Goal: Navigation & Orientation: Find specific page/section

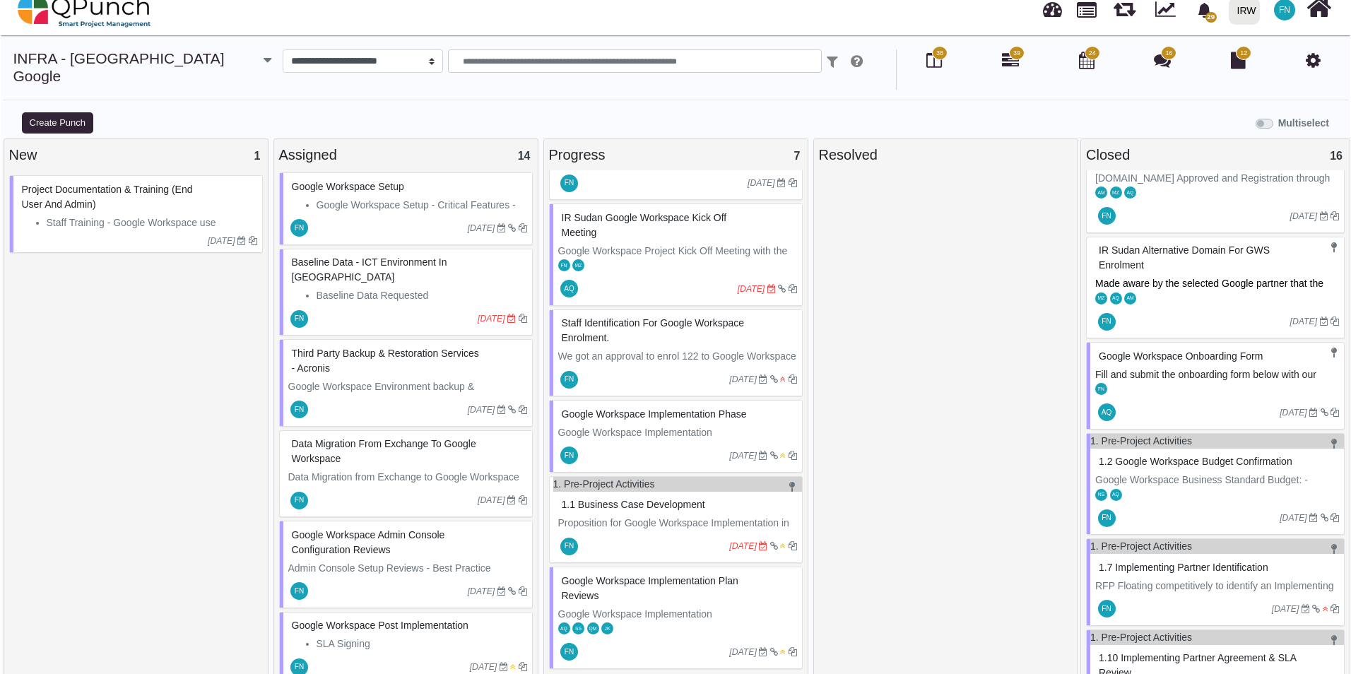
scroll to position [565, 0]
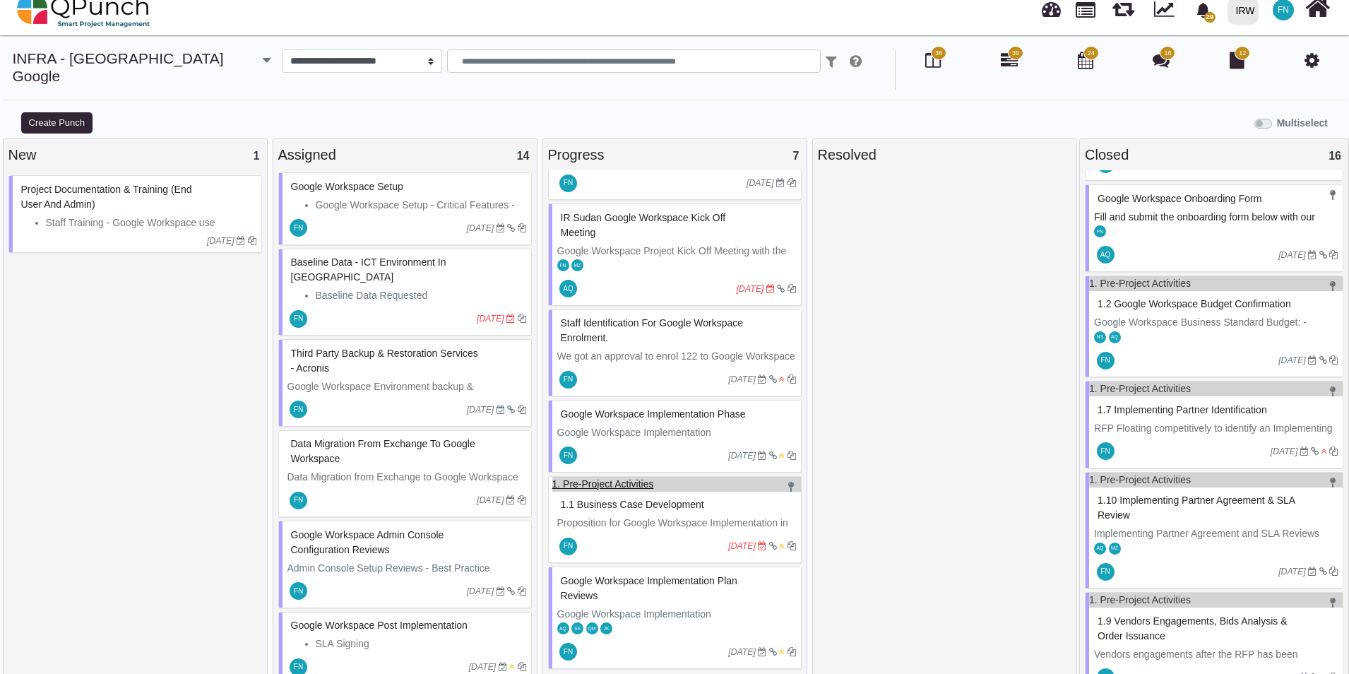
click at [619, 478] on link "1. Pre-Project Activities" at bounding box center [603, 483] width 102 height 11
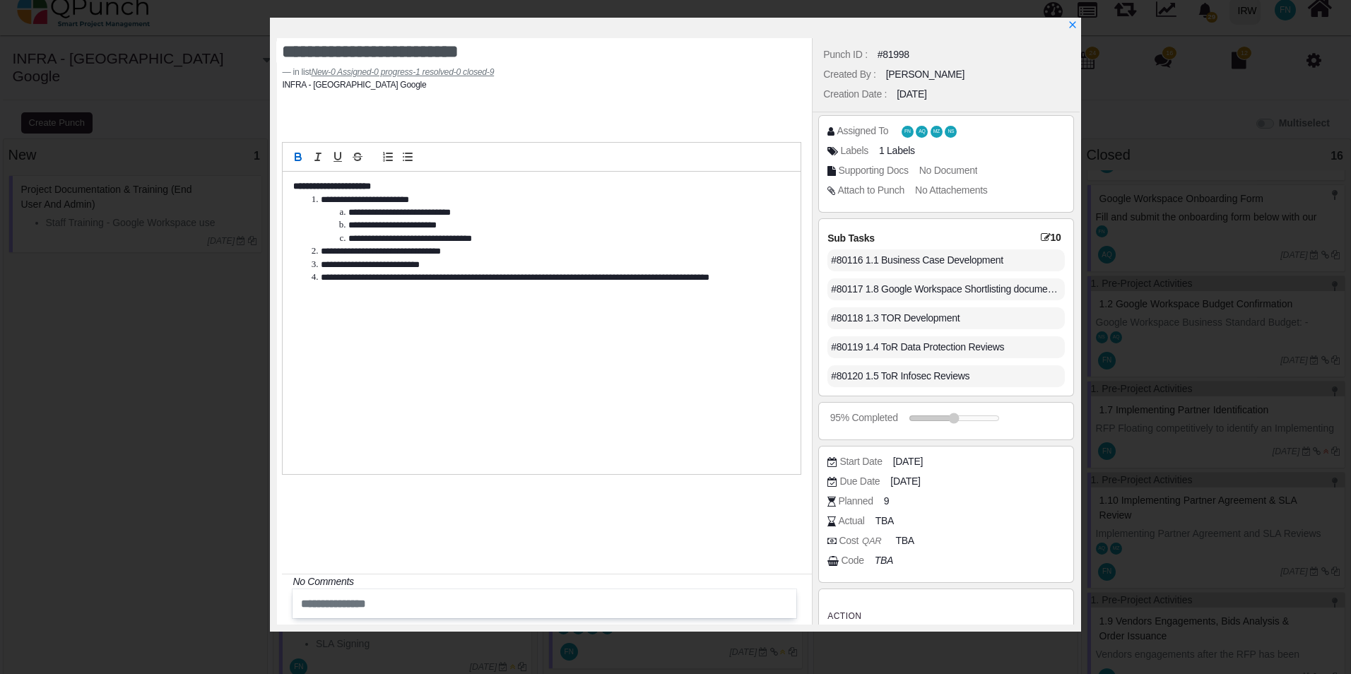
click at [650, 278] on li "**********" at bounding box center [544, 277] width 475 height 13
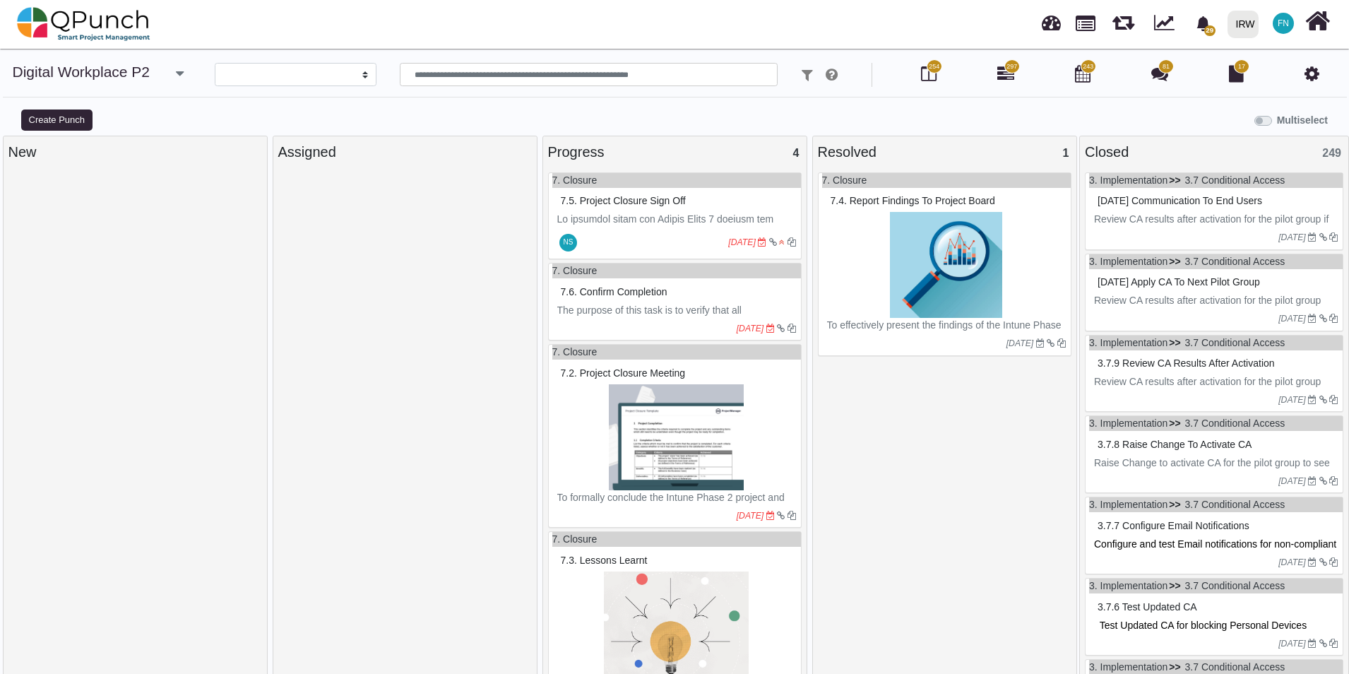
select select
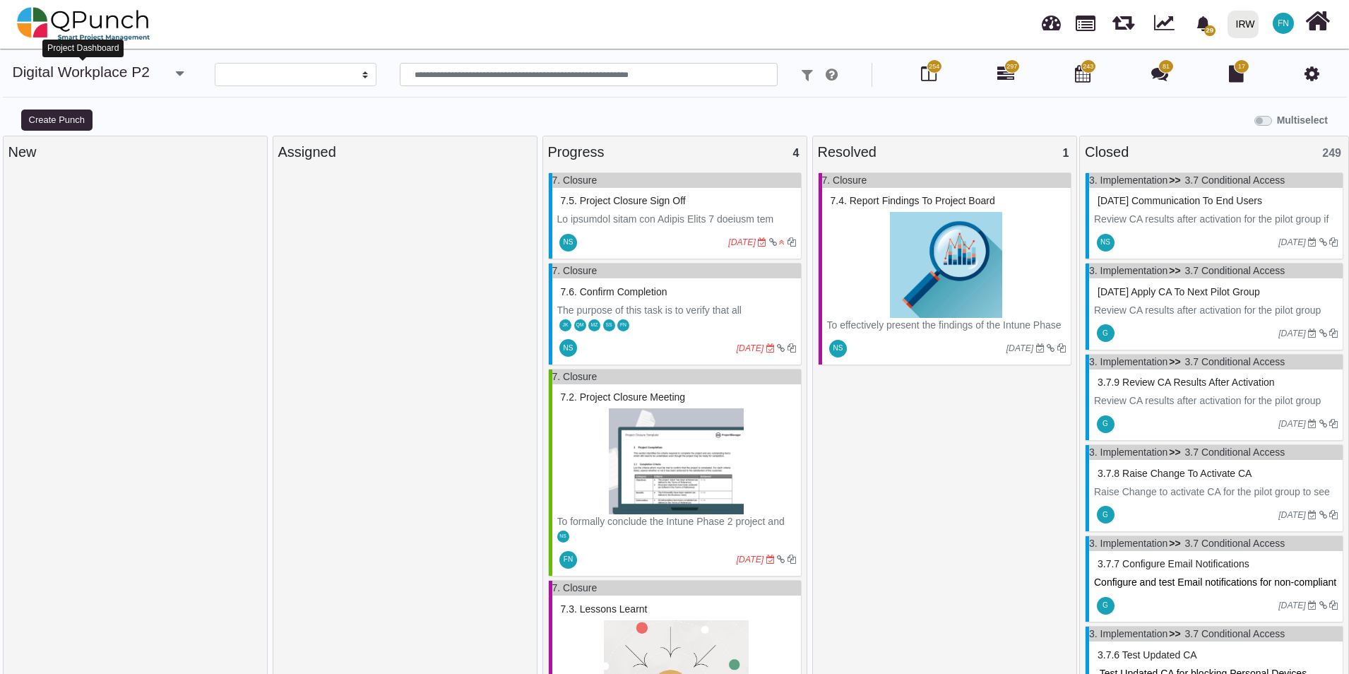
click at [150, 75] on link "Digital Workplace P2" at bounding box center [82, 72] width 138 height 16
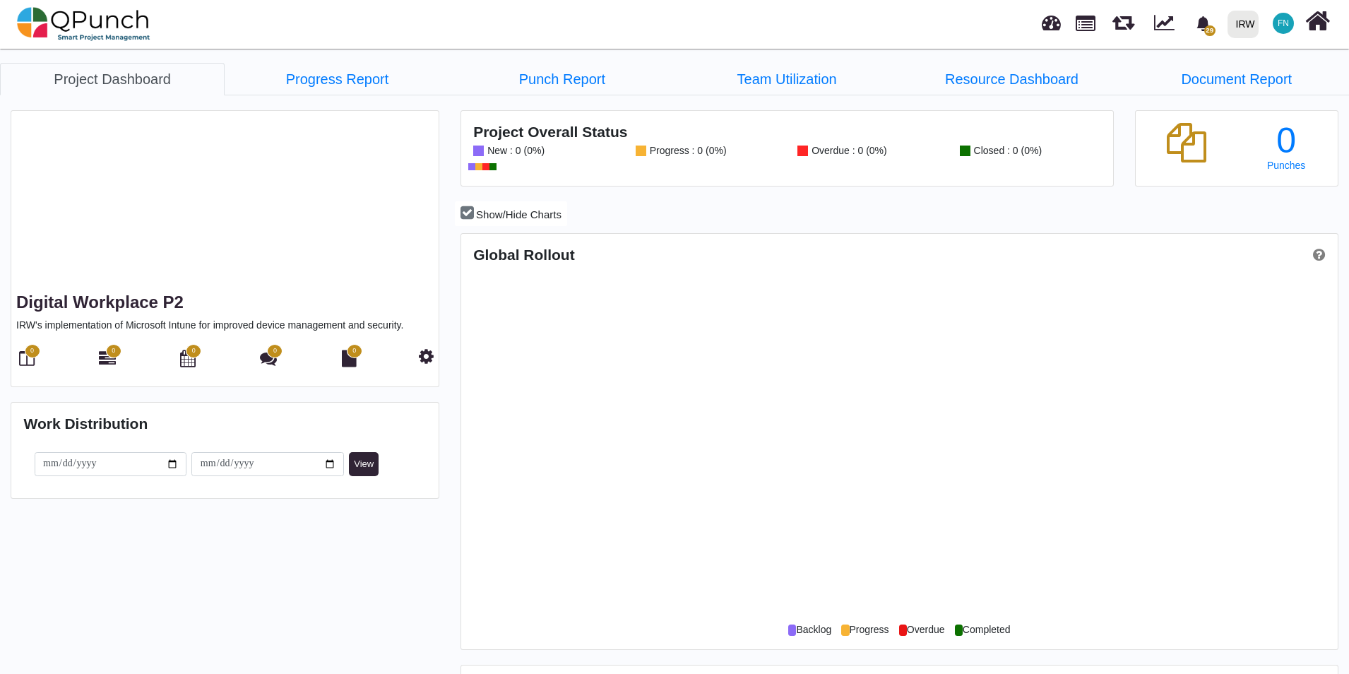
scroll to position [387, 874]
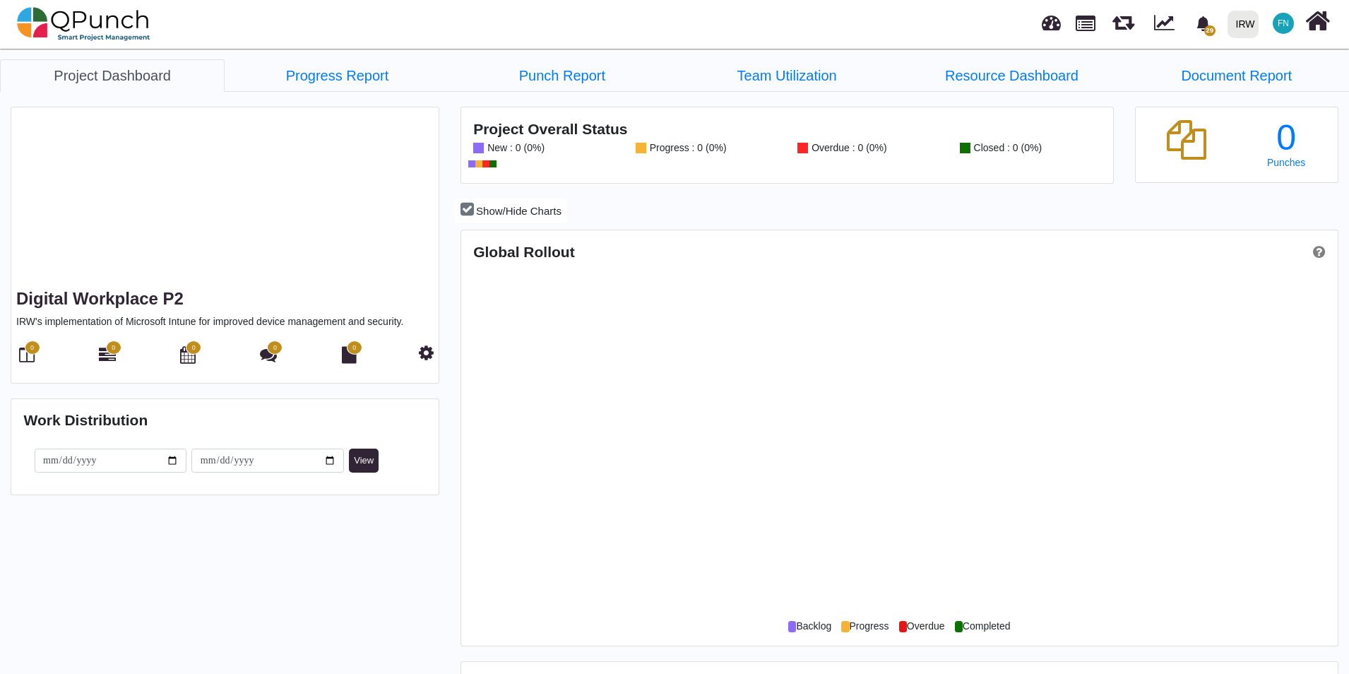
click at [183, 75] on link "Project Dashboard" at bounding box center [112, 75] width 225 height 32
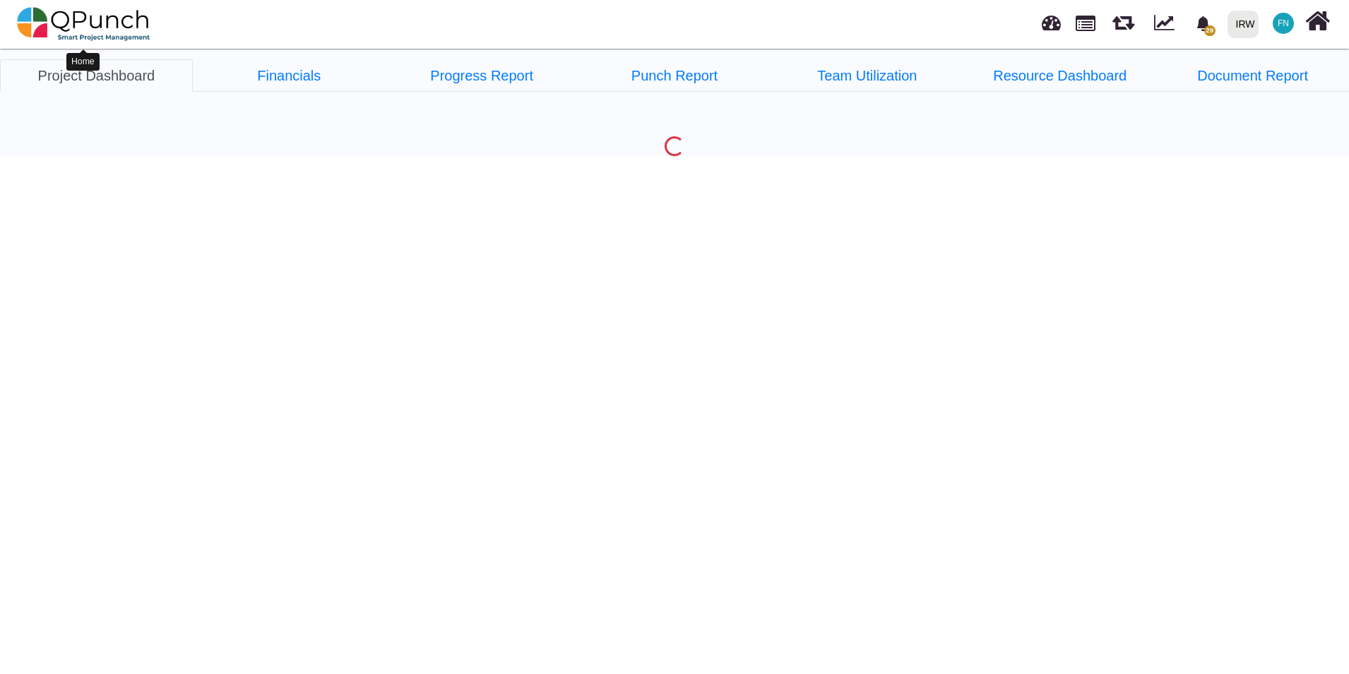
click at [95, 24] on img at bounding box center [84, 24] width 134 height 42
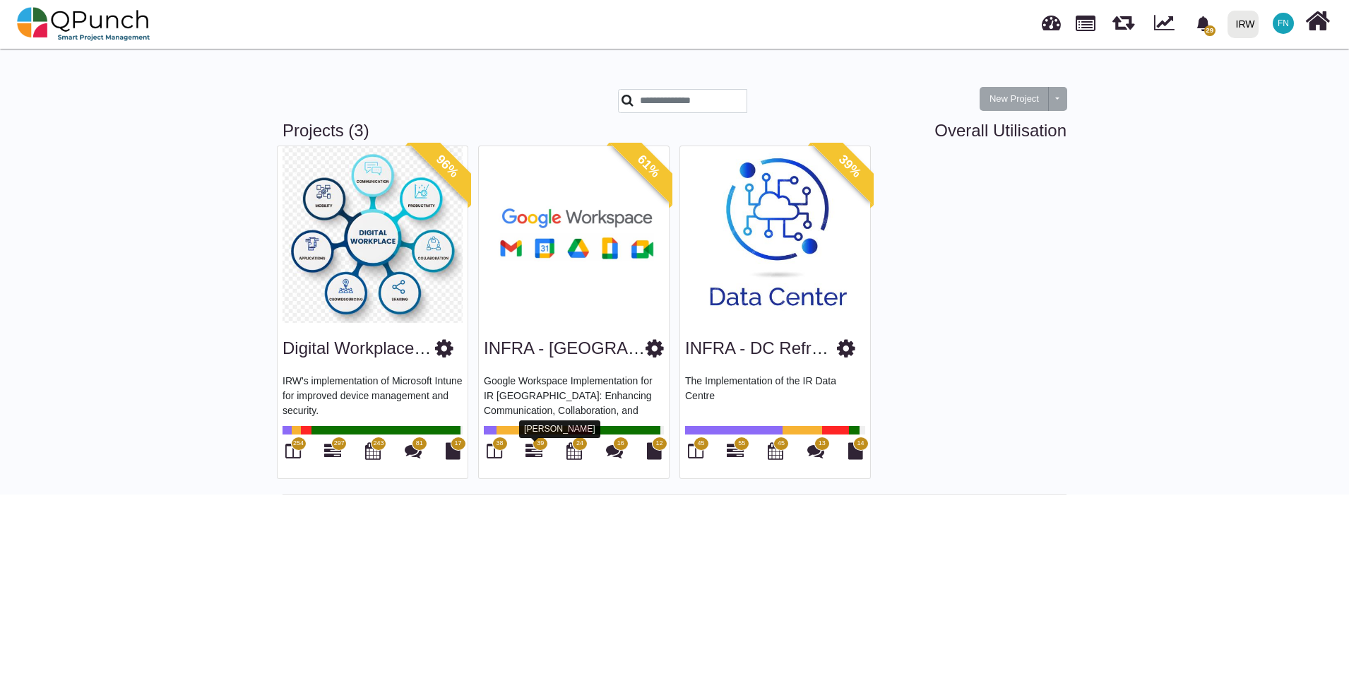
click at [535, 449] on icon at bounding box center [534, 450] width 17 height 17
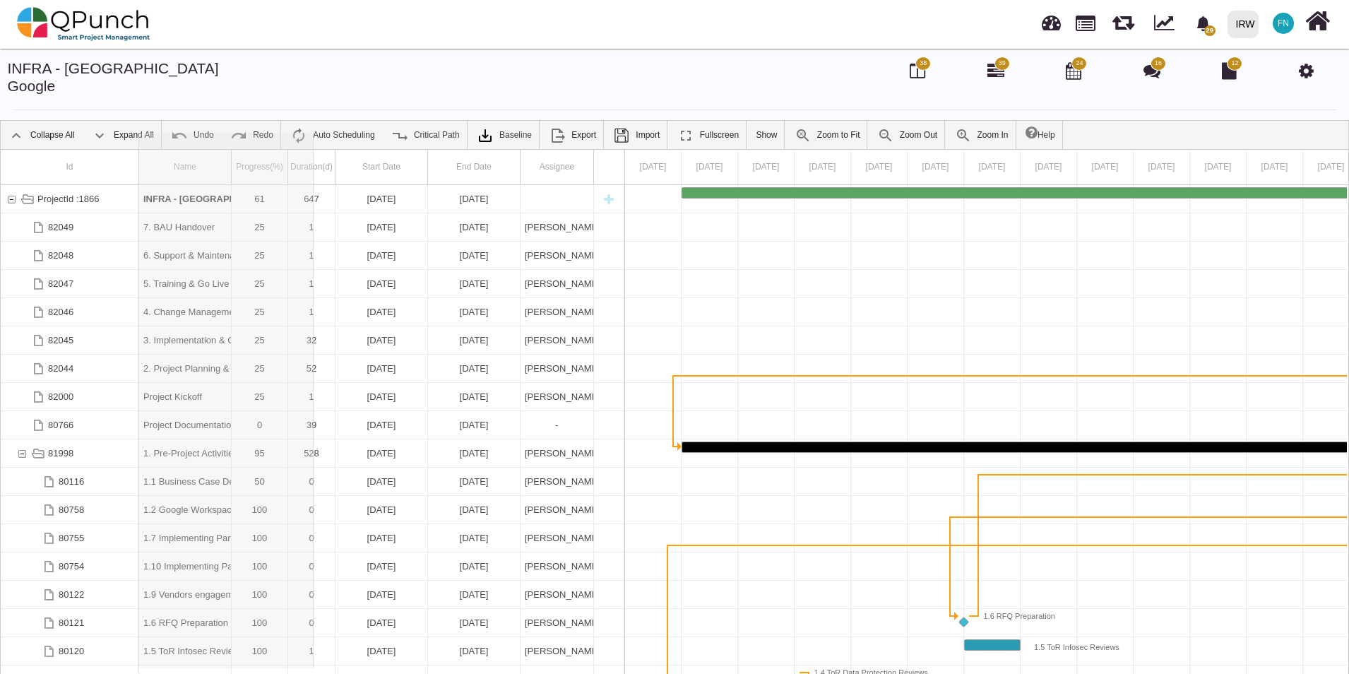
drag, startPoint x: 232, startPoint y: 145, endPoint x: 314, endPoint y: 146, distance: 82.0
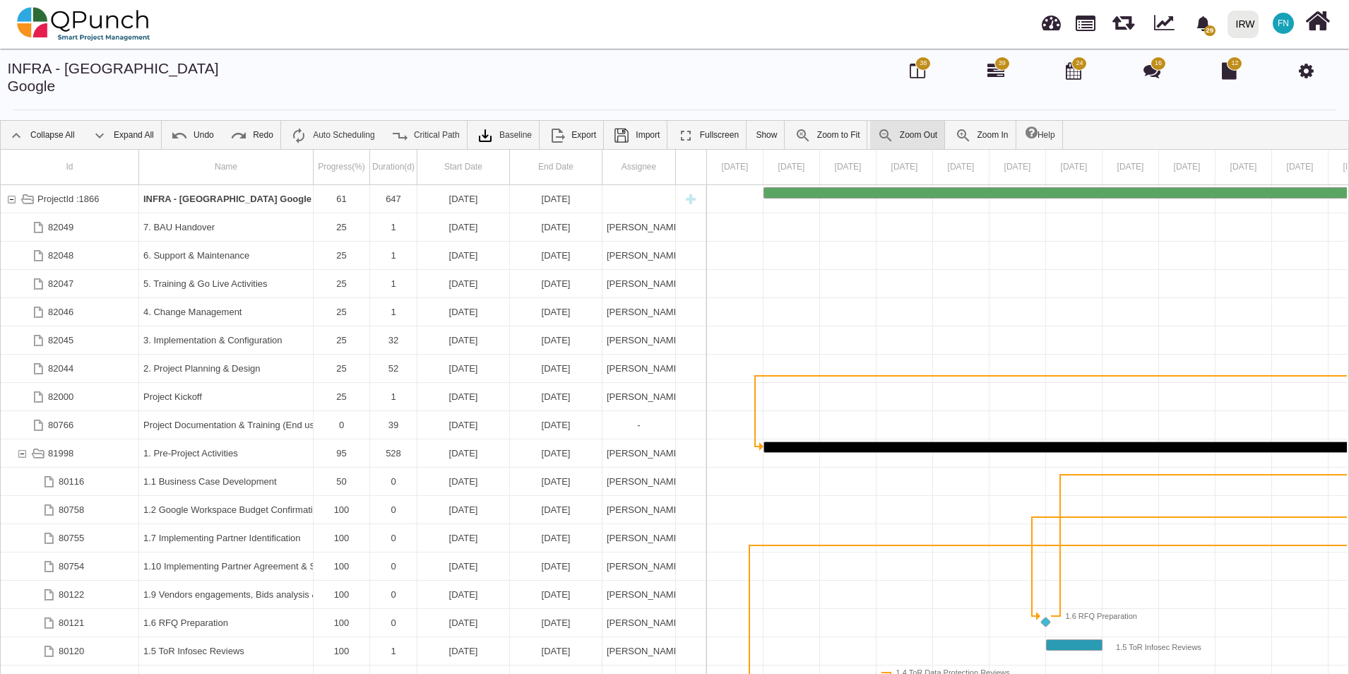
click at [877, 127] on img at bounding box center [885, 135] width 17 height 17
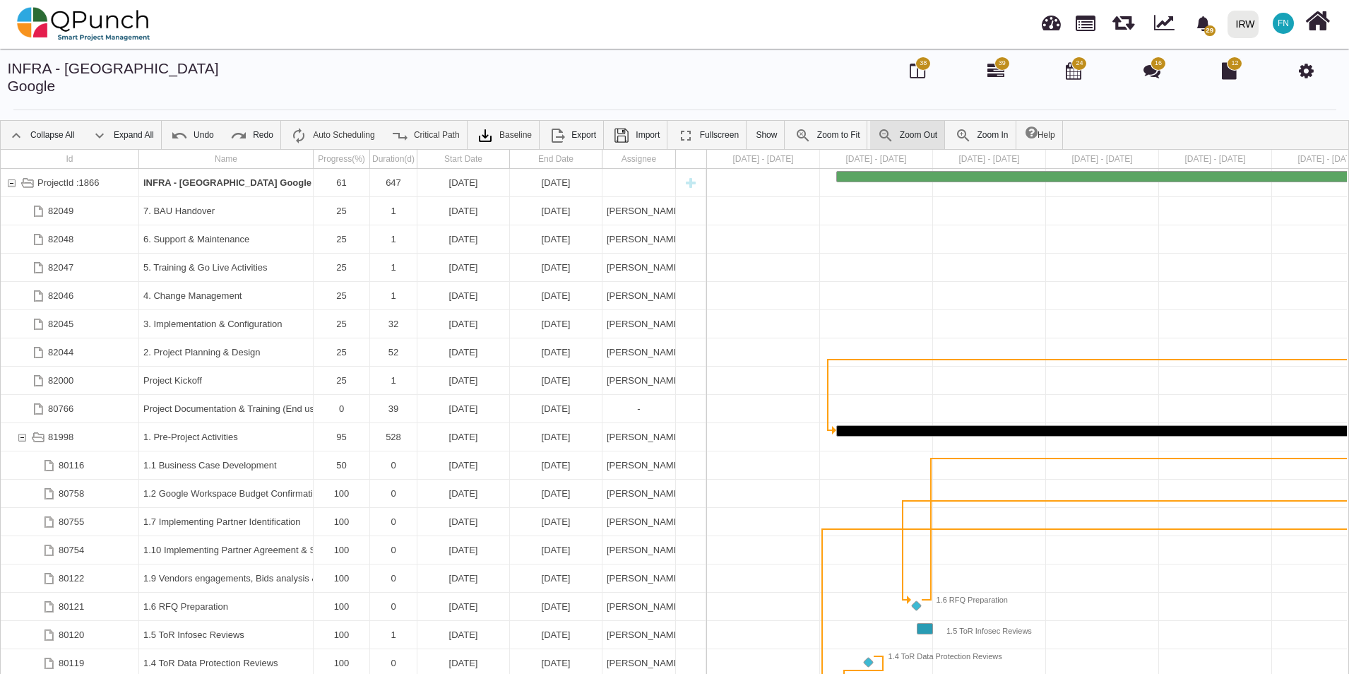
click at [877, 127] on img at bounding box center [885, 135] width 17 height 17
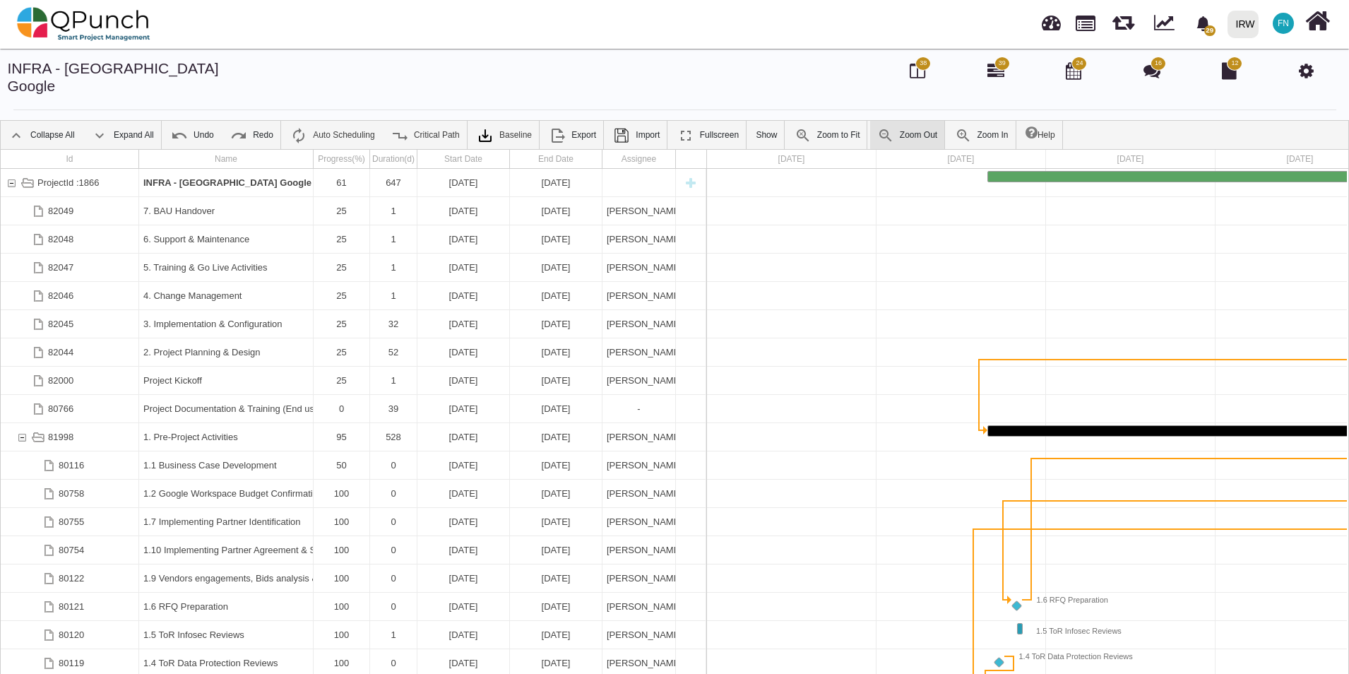
scroll to position [0, 29]
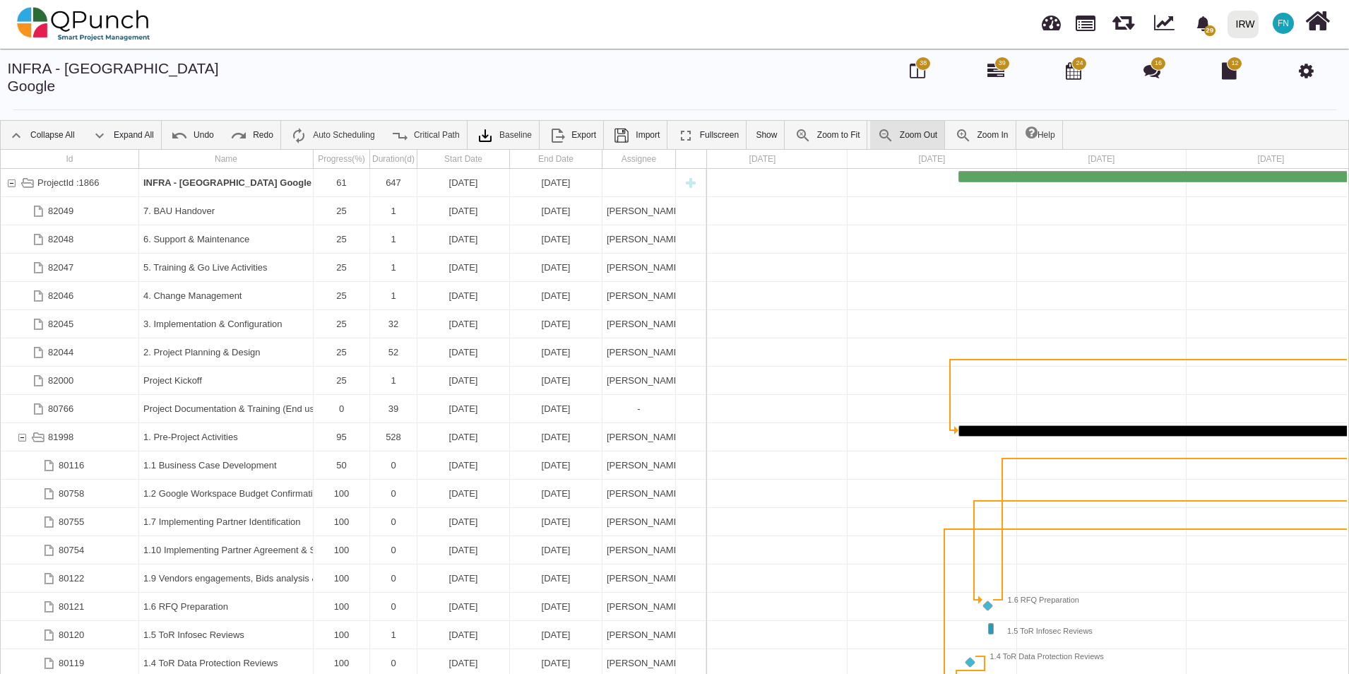
click at [877, 127] on img at bounding box center [885, 135] width 17 height 17
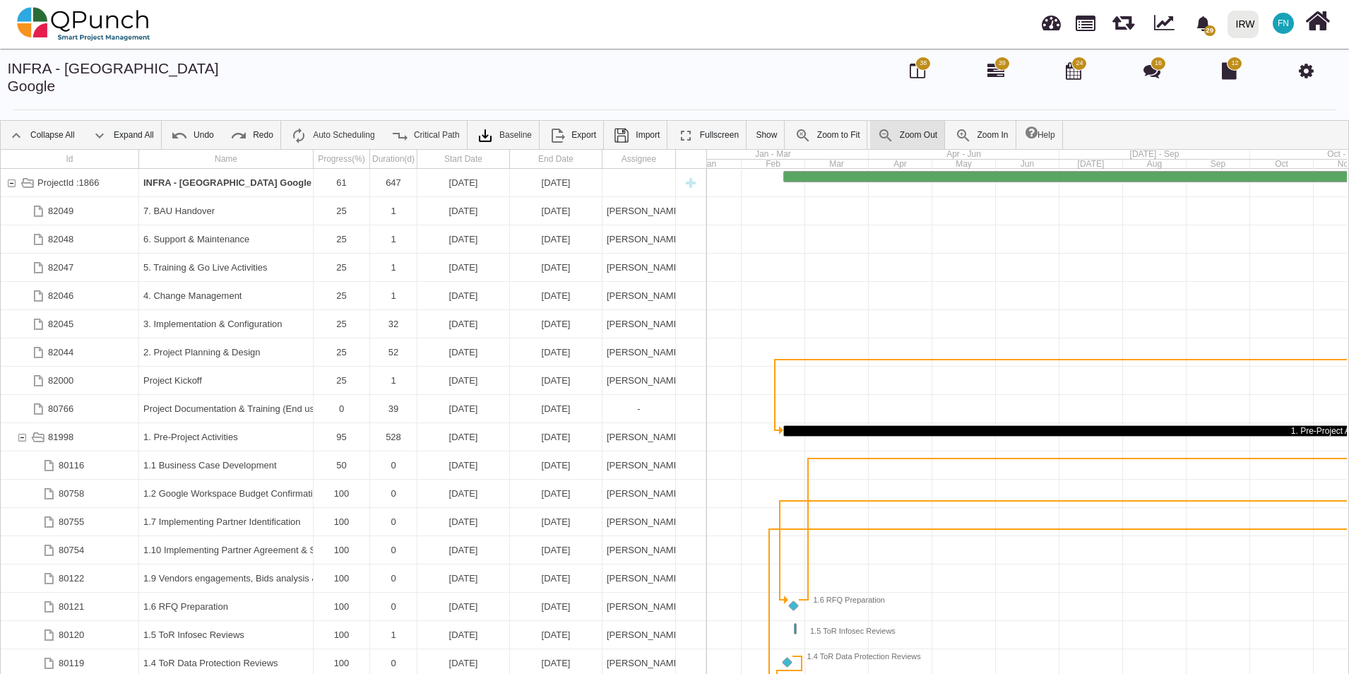
scroll to position [0, 0]
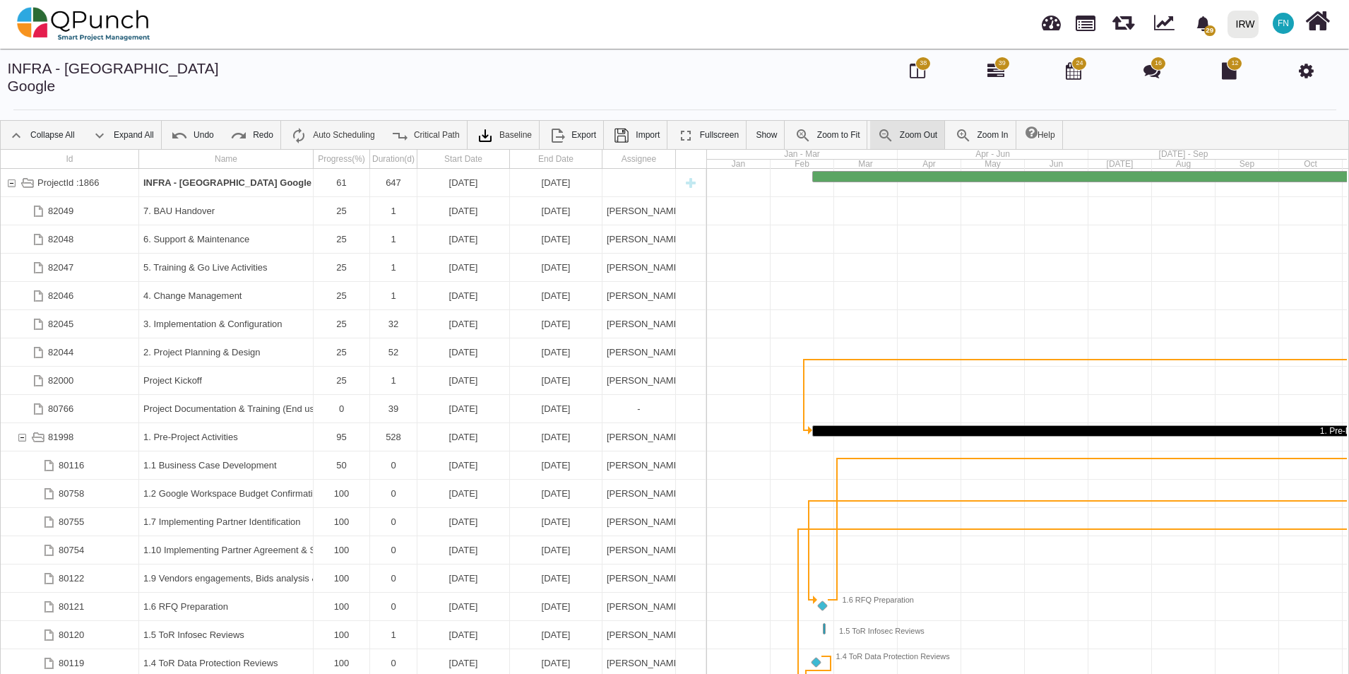
click at [877, 127] on img at bounding box center [885, 135] width 17 height 17
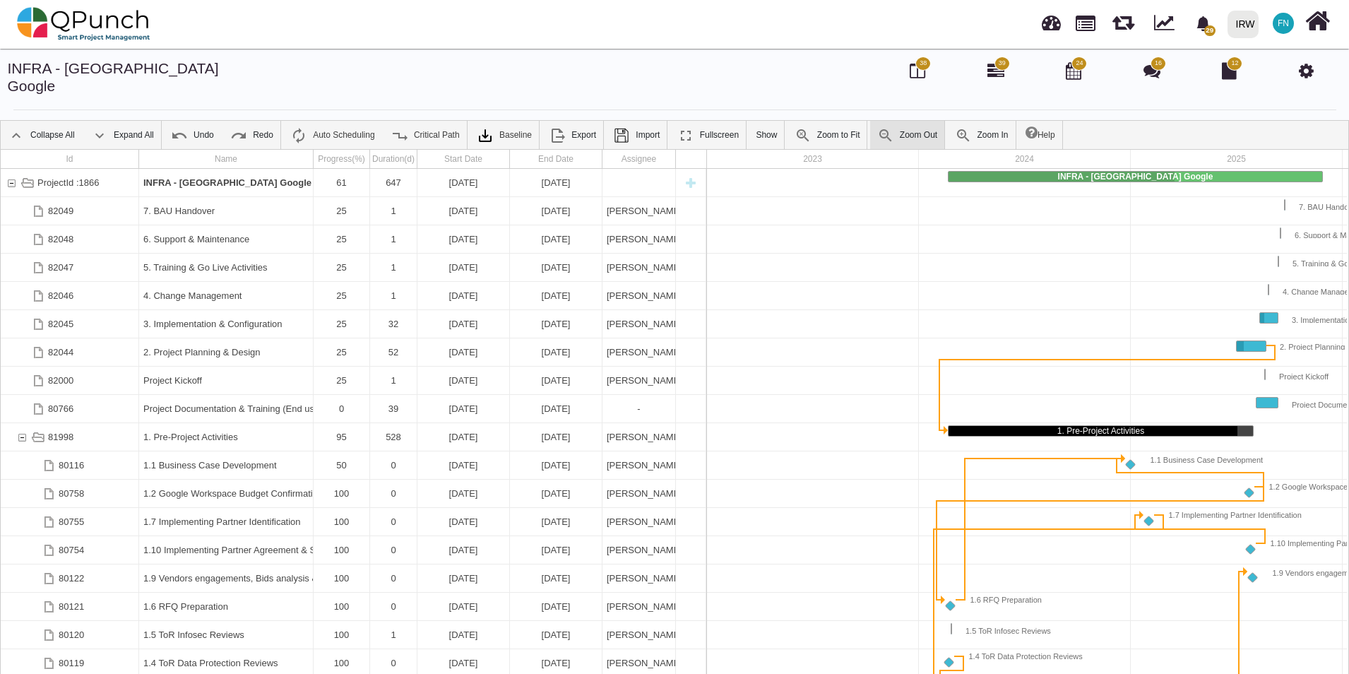
click at [877, 127] on img at bounding box center [885, 135] width 17 height 17
drag, startPoint x: 315, startPoint y: 140, endPoint x: 466, endPoint y: 126, distance: 151.8
